Goal: Information Seeking & Learning: Learn about a topic

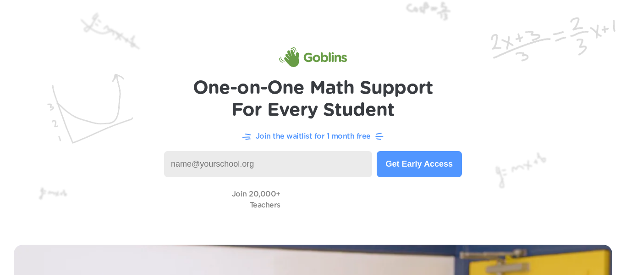
click at [354, 155] on input at bounding box center [268, 164] width 208 height 26
type input "[PERSON_NAME]"
click at [301, 165] on input at bounding box center [268, 164] width 208 height 26
type input "C"
